Goal: Task Accomplishment & Management: Complete application form

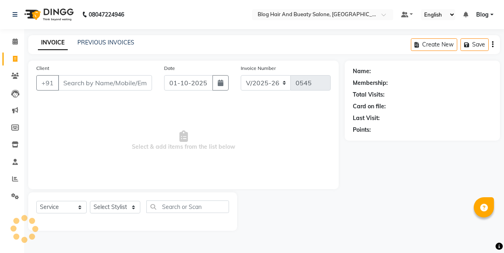
select select "8741"
select select "service"
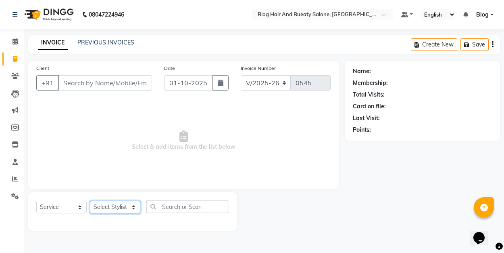
select select "91876"
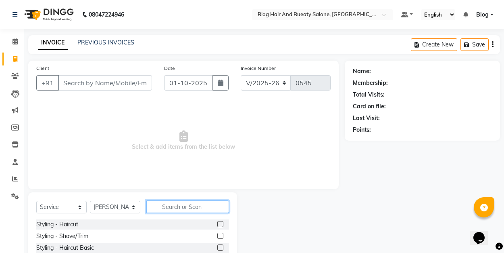
click at [176, 207] on input "text" at bounding box center [187, 206] width 83 height 13
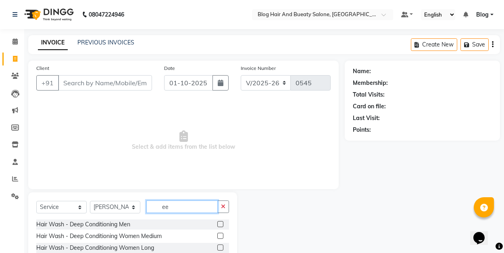
type input "e"
type input "the"
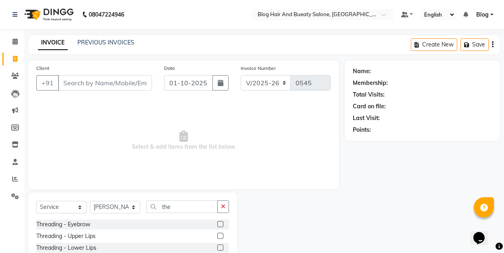
drag, startPoint x: 181, startPoint y: 215, endPoint x: 222, endPoint y: 221, distance: 41.2
click at [222, 221] on label at bounding box center [220, 224] width 6 height 6
click at [222, 221] on input "checkbox" at bounding box center [219, 223] width 5 height 5
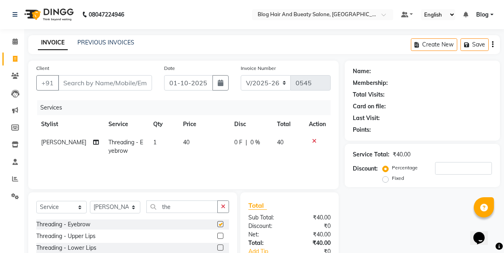
checkbox input "false"
click at [221, 237] on label at bounding box center [220, 235] width 6 height 6
click at [221, 237] on input "checkbox" at bounding box center [219, 235] width 5 height 5
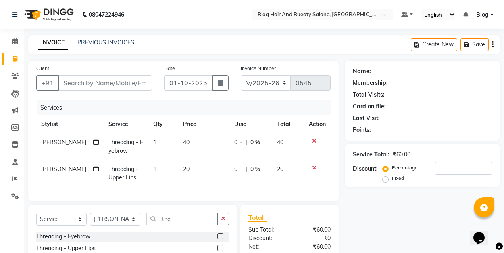
click at [221, 246] on label at bounding box center [220, 247] width 6 height 6
click at [221, 246] on input "checkbox" at bounding box center [219, 247] width 5 height 5
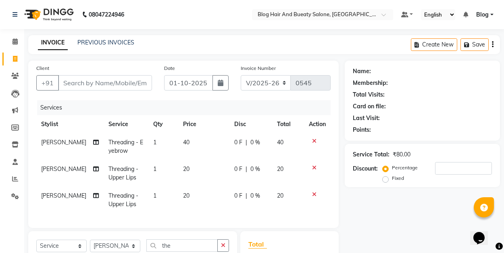
checkbox input "false"
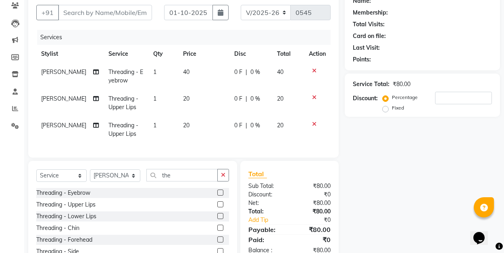
scroll to position [72, 0]
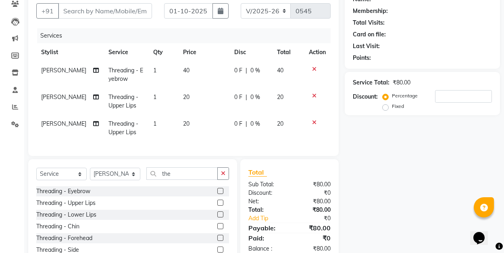
click at [222, 213] on label at bounding box center [220, 214] width 6 height 6
click at [222, 213] on input "checkbox" at bounding box center [219, 214] width 5 height 5
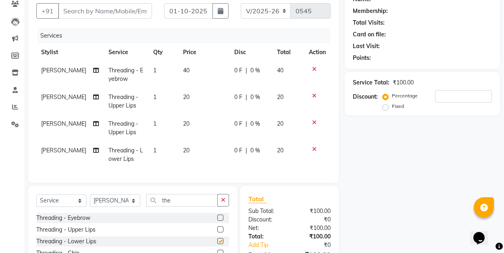
checkbox input "false"
click at [312, 94] on icon at bounding box center [314, 96] width 4 height 6
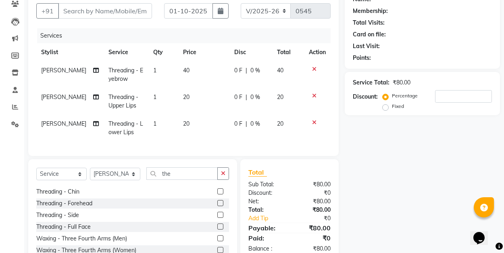
scroll to position [36, 0]
click at [221, 200] on label at bounding box center [220, 201] width 6 height 6
click at [221, 200] on input "checkbox" at bounding box center [219, 201] width 5 height 5
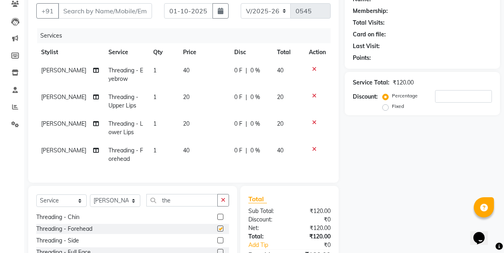
checkbox input "false"
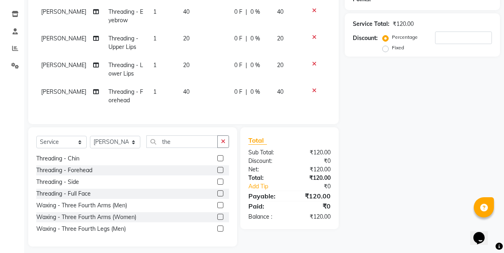
scroll to position [132, 0]
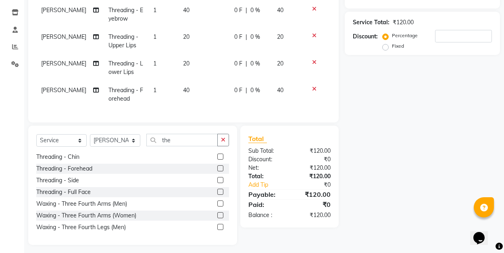
click at [379, 104] on div "Name: Membership: Total Visits: Card on file: Last Visit: Points: Service Total…" at bounding box center [425, 87] width 161 height 316
click at [314, 63] on icon at bounding box center [314, 62] width 4 height 6
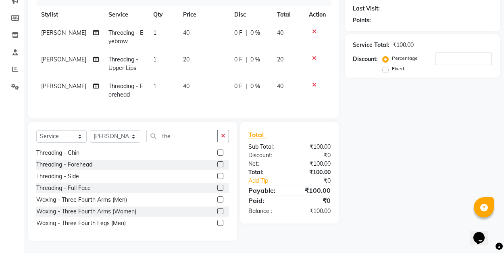
click at [313, 58] on icon at bounding box center [314, 58] width 4 height 6
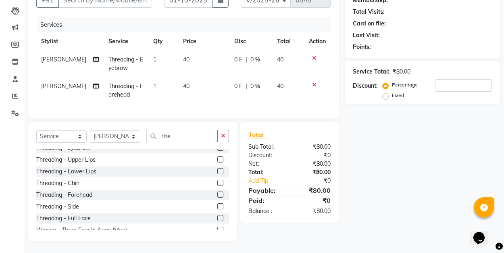
scroll to position [5, 0]
click at [221, 160] on label at bounding box center [220, 160] width 6 height 6
click at [221, 160] on input "checkbox" at bounding box center [219, 159] width 5 height 5
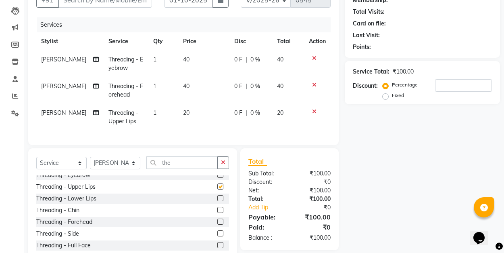
checkbox input "false"
click at [220, 198] on label at bounding box center [220, 198] width 6 height 6
click at [220, 198] on input "checkbox" at bounding box center [219, 198] width 5 height 5
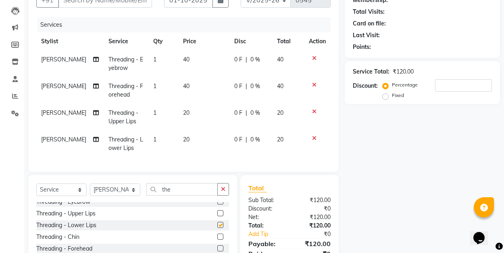
checkbox input "false"
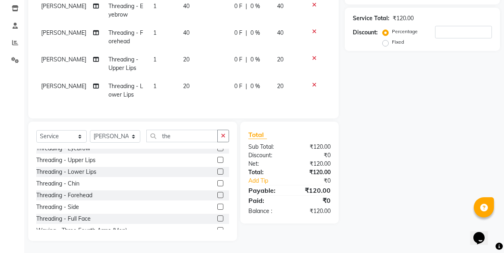
scroll to position [136, 0]
click at [312, 190] on div "₹120.00" at bounding box center [313, 190] width 47 height 10
click at [401, 177] on div "Name: Membership: Total Visits: Card on file: Last Visit: Points: Service Total…" at bounding box center [425, 83] width 161 height 316
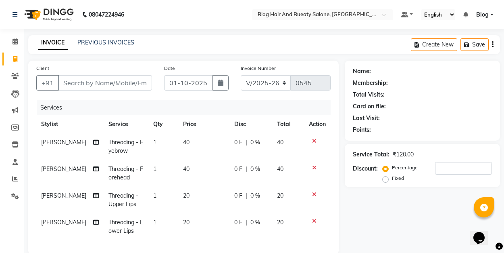
scroll to position [0, 0]
click at [116, 43] on link "PREVIOUS INVOICES" at bounding box center [105, 42] width 57 height 7
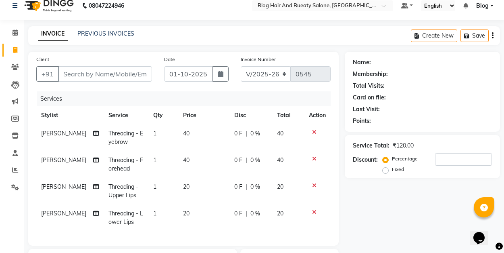
scroll to position [8, 0]
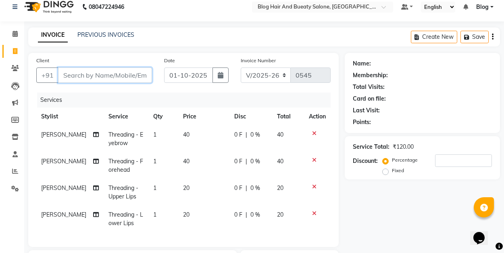
click at [128, 77] on input "Client" at bounding box center [105, 74] width 94 height 15
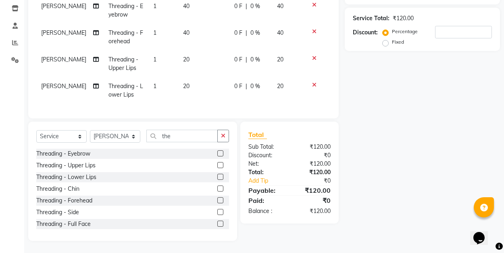
scroll to position [0, 0]
click at [221, 150] on label at bounding box center [220, 153] width 6 height 6
click at [221, 151] on input "checkbox" at bounding box center [219, 153] width 5 height 5
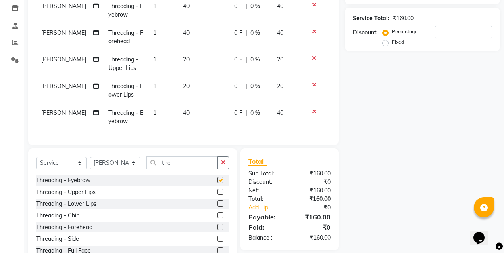
checkbox input "false"
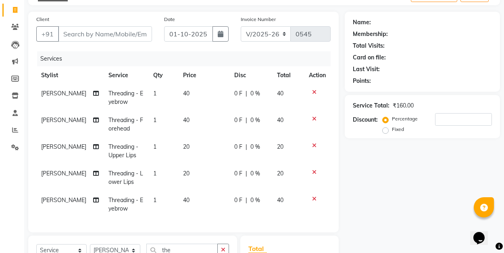
scroll to position [55, 0]
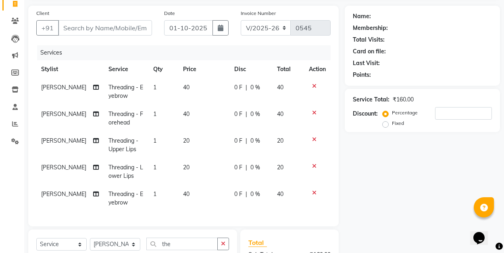
click at [315, 112] on icon at bounding box center [314, 113] width 4 height 6
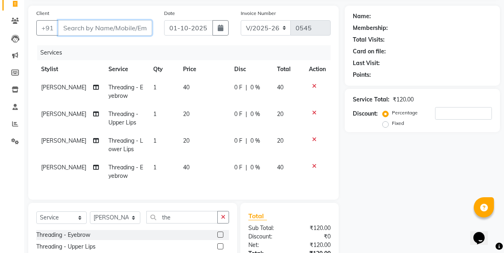
click at [97, 27] on input "Client" at bounding box center [105, 27] width 94 height 15
type input "7"
type input "0"
type input "7029569685"
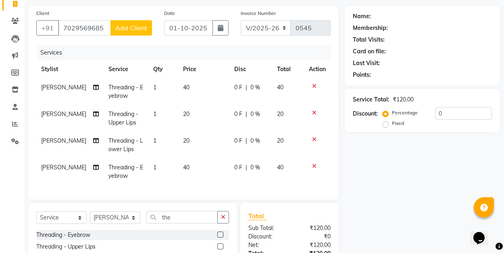
click at [133, 29] on span "Add Client" at bounding box center [131, 28] width 32 height 8
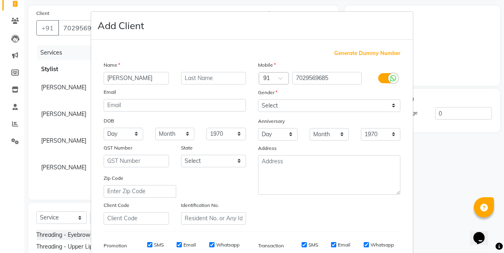
type input "[PERSON_NAME]"
select select "[DEMOGRAPHIC_DATA]"
click at [289, 118] on div "Anniversary" at bounding box center [329, 121] width 154 height 13
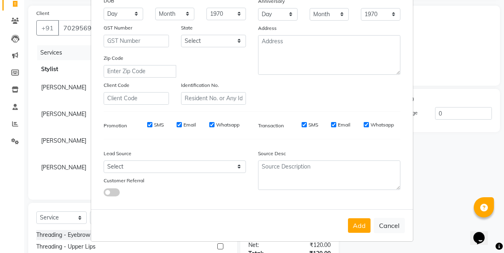
scroll to position [119, 0]
click at [361, 228] on button "Add" at bounding box center [359, 225] width 23 height 15
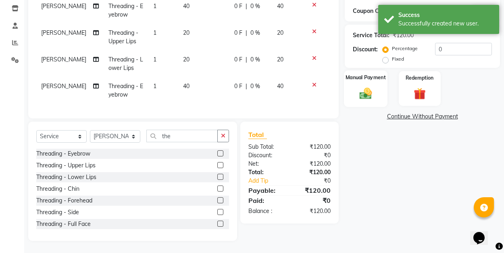
scroll to position [136, 0]
click at [371, 90] on img at bounding box center [366, 93] width 20 height 14
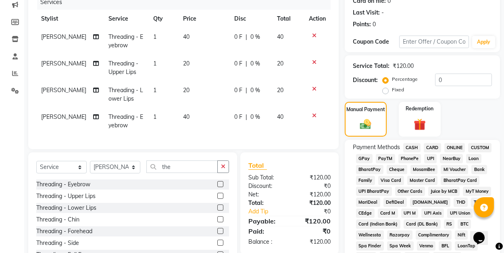
scroll to position [97, 0]
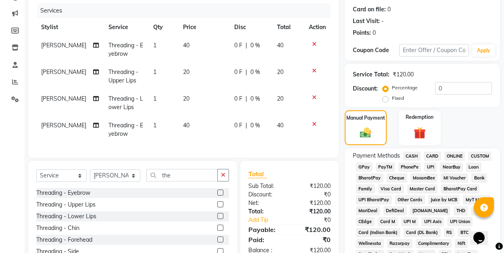
click at [430, 165] on span "UPI" at bounding box center [430, 166] width 13 height 9
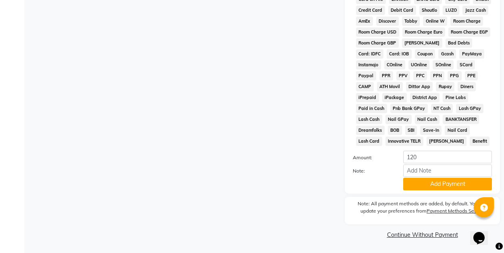
scroll to position [384, 0]
click at [434, 186] on button "Add Payment" at bounding box center [447, 184] width 89 height 13
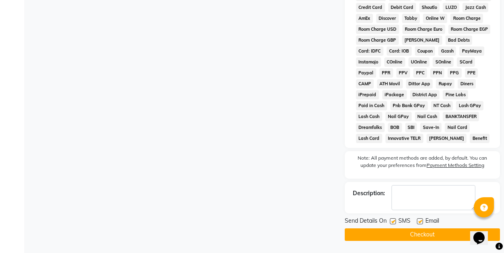
scroll to position [387, 0]
click at [418, 221] on label at bounding box center [420, 221] width 6 height 6
click at [418, 221] on input "checkbox" at bounding box center [419, 221] width 5 height 5
checkbox input "false"
click at [415, 234] on button "Checkout" at bounding box center [422, 234] width 155 height 13
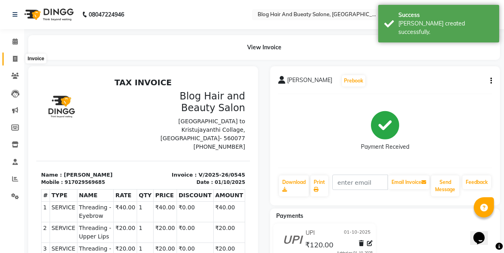
click at [17, 58] on icon at bounding box center [15, 59] width 4 height 6
select select "8741"
select select "service"
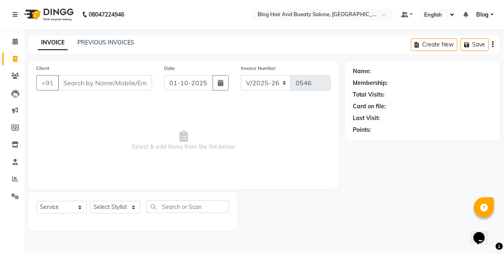
click at [78, 65] on div "Client +91" at bounding box center [94, 80] width 128 height 33
click at [75, 80] on input "Client" at bounding box center [105, 82] width 94 height 15
click at [113, 41] on link "PREVIOUS INVOICES" at bounding box center [105, 42] width 57 height 7
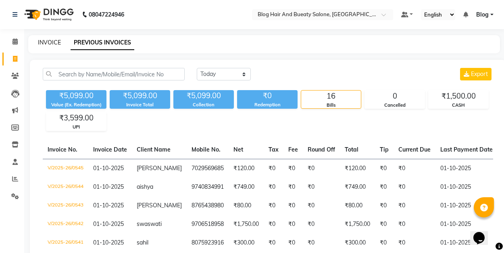
click at [54, 42] on link "INVOICE" at bounding box center [49, 42] width 23 height 7
select select "service"
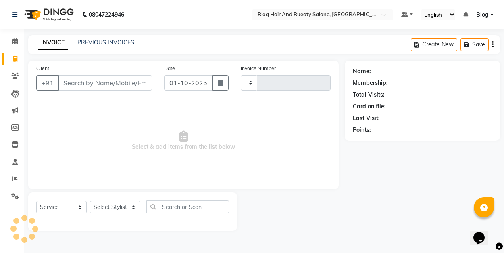
type input "0546"
select select "8741"
click at [403, 0] on nav "08047224946 Select Location × Blog Hair And Bueaty Salone, Narayanapura Default…" at bounding box center [252, 14] width 504 height 29
